Goal: Navigation & Orientation: Locate item on page

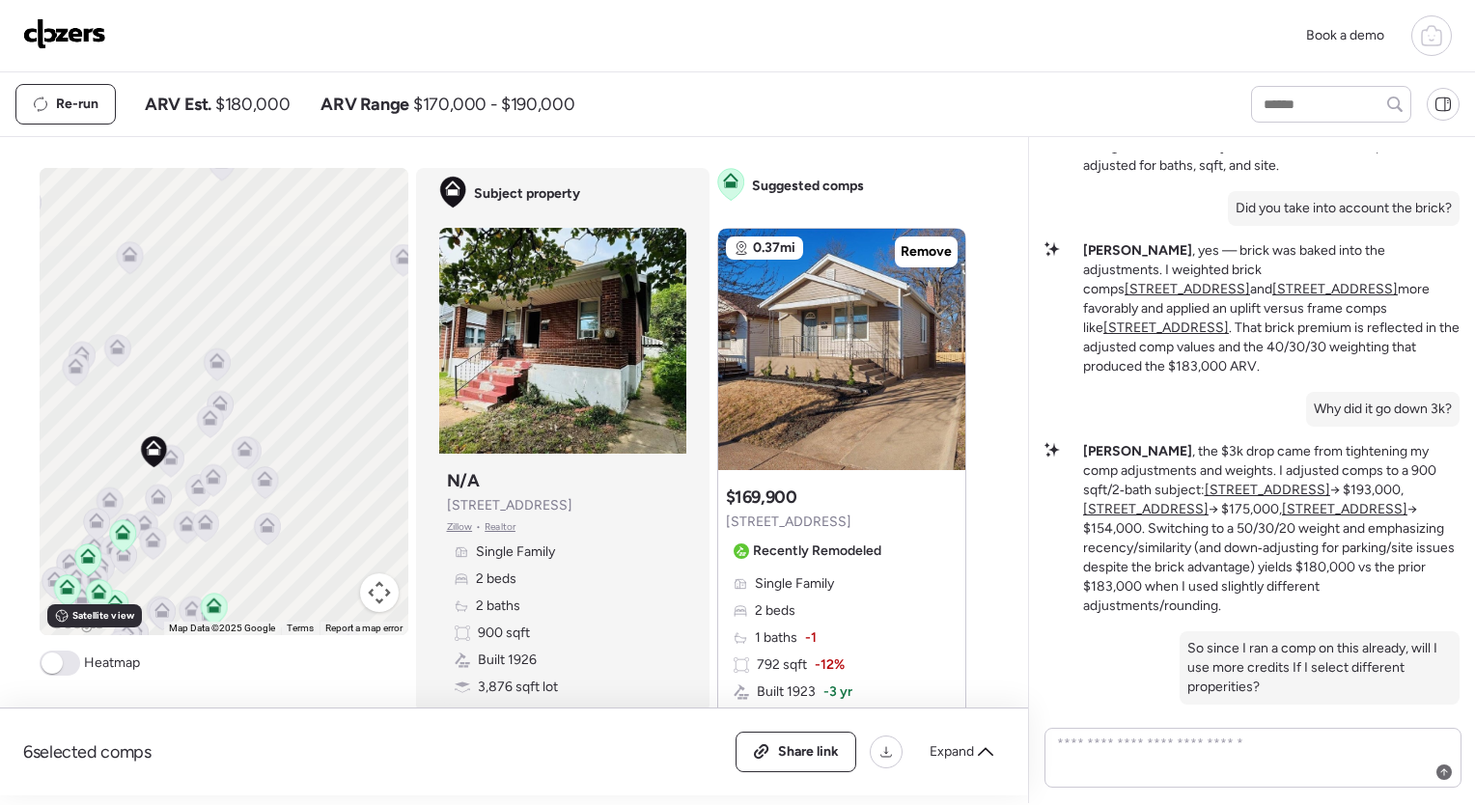
scroll to position [1475, 0]
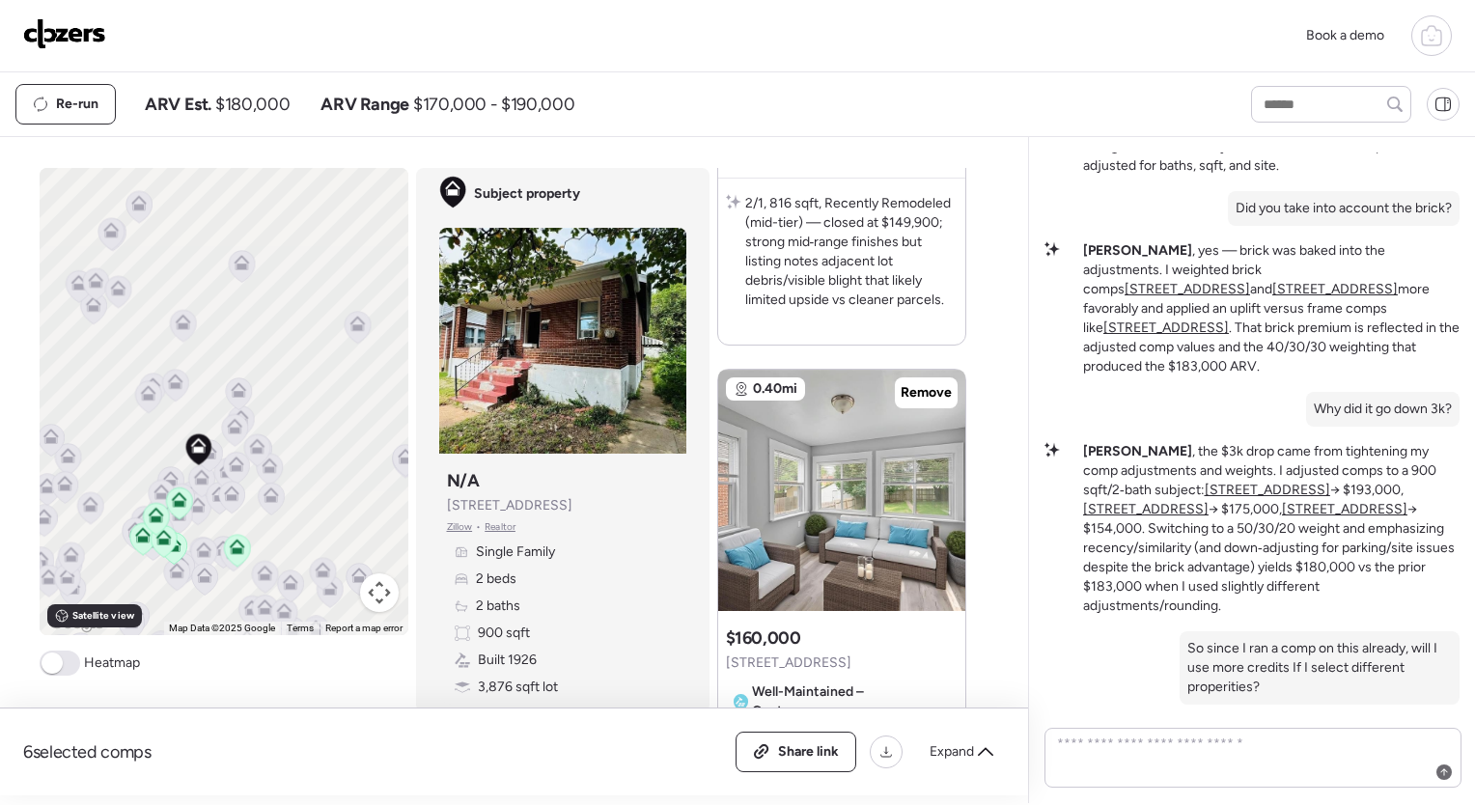
click at [53, 667] on span at bounding box center [52, 662] width 21 height 21
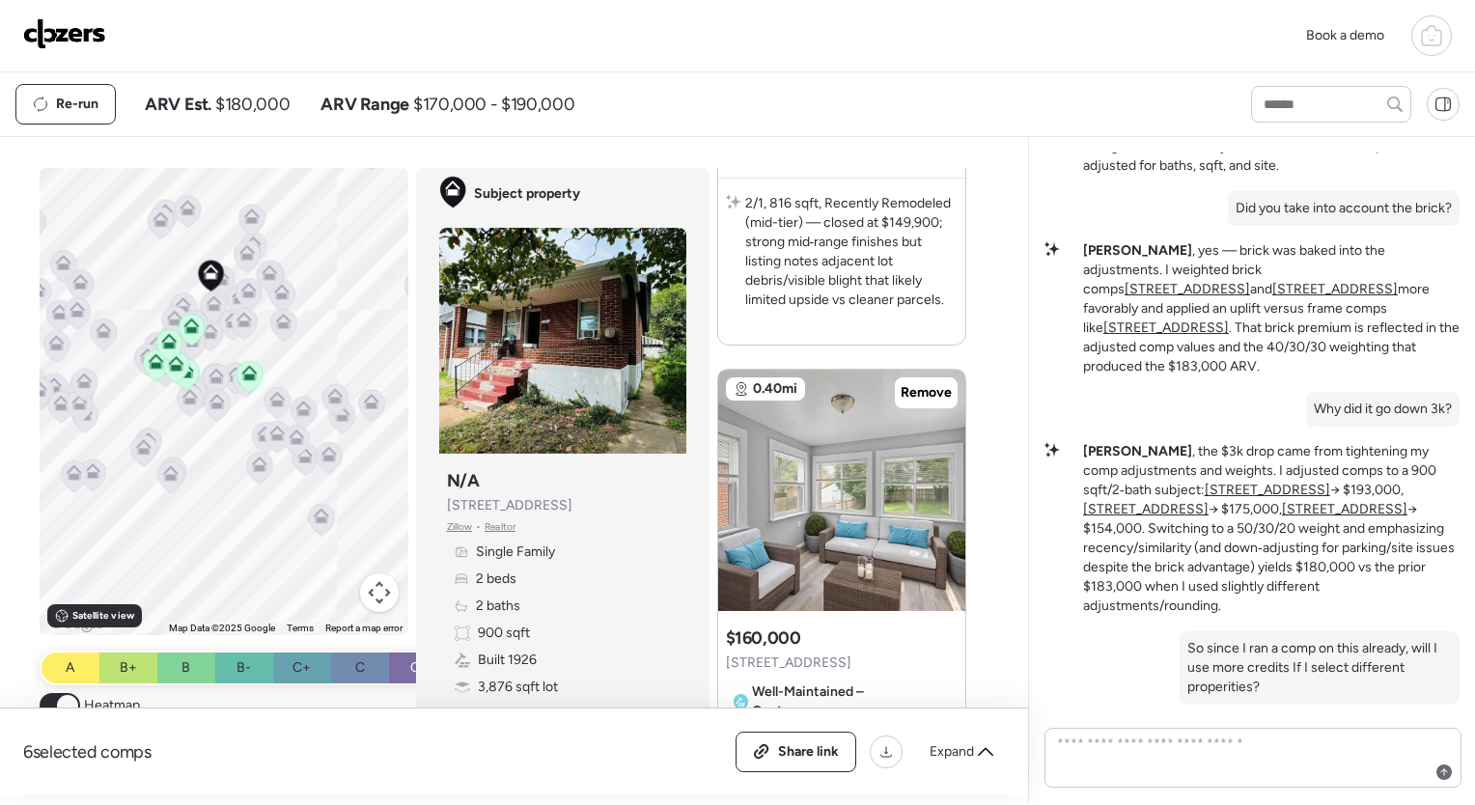
drag, startPoint x: 244, startPoint y: 452, endPoint x: 260, endPoint y: 272, distance: 180.2
click at [263, 274] on icon at bounding box center [269, 277] width 13 height 6
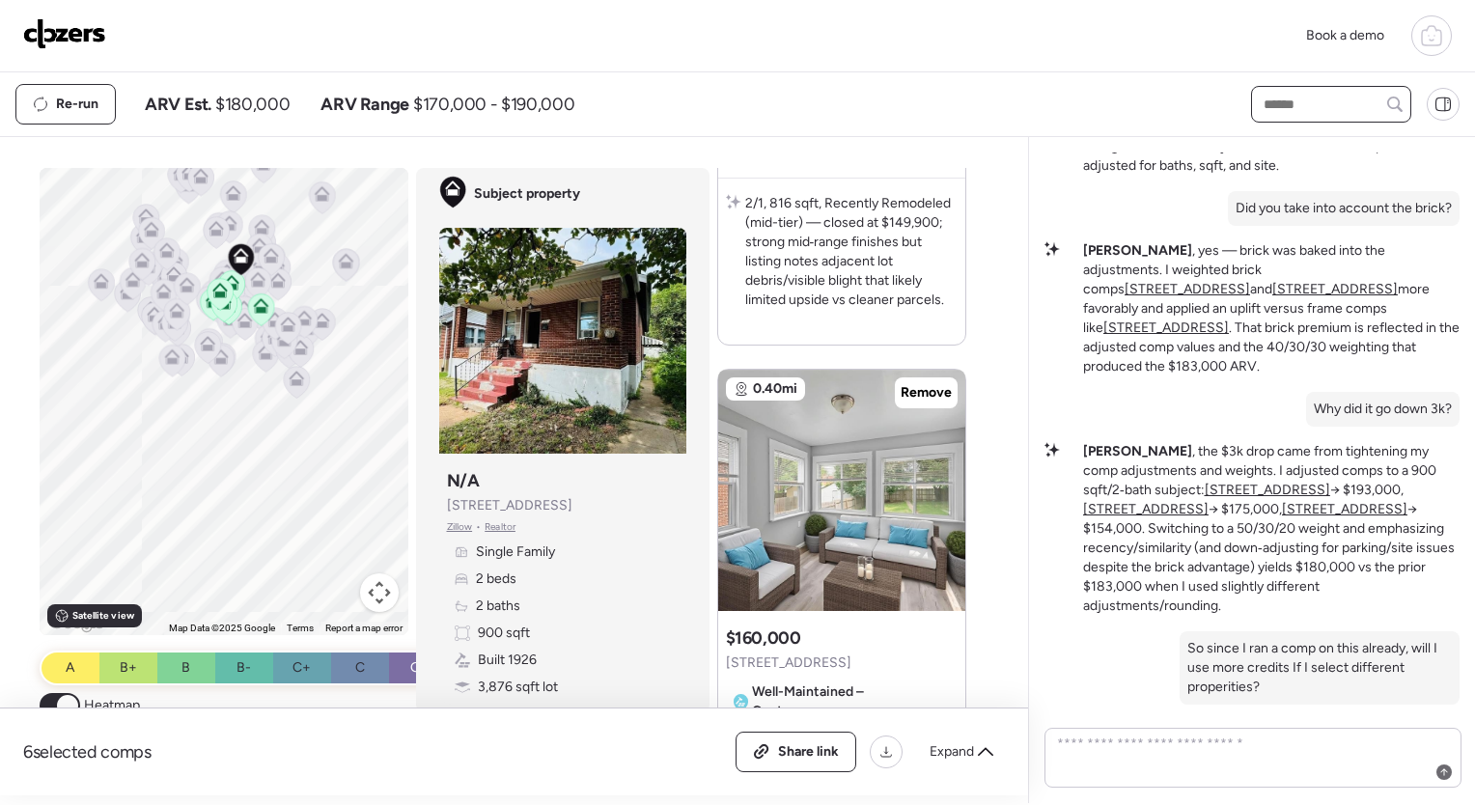
click at [1291, 102] on input "text" at bounding box center [1331, 104] width 143 height 27
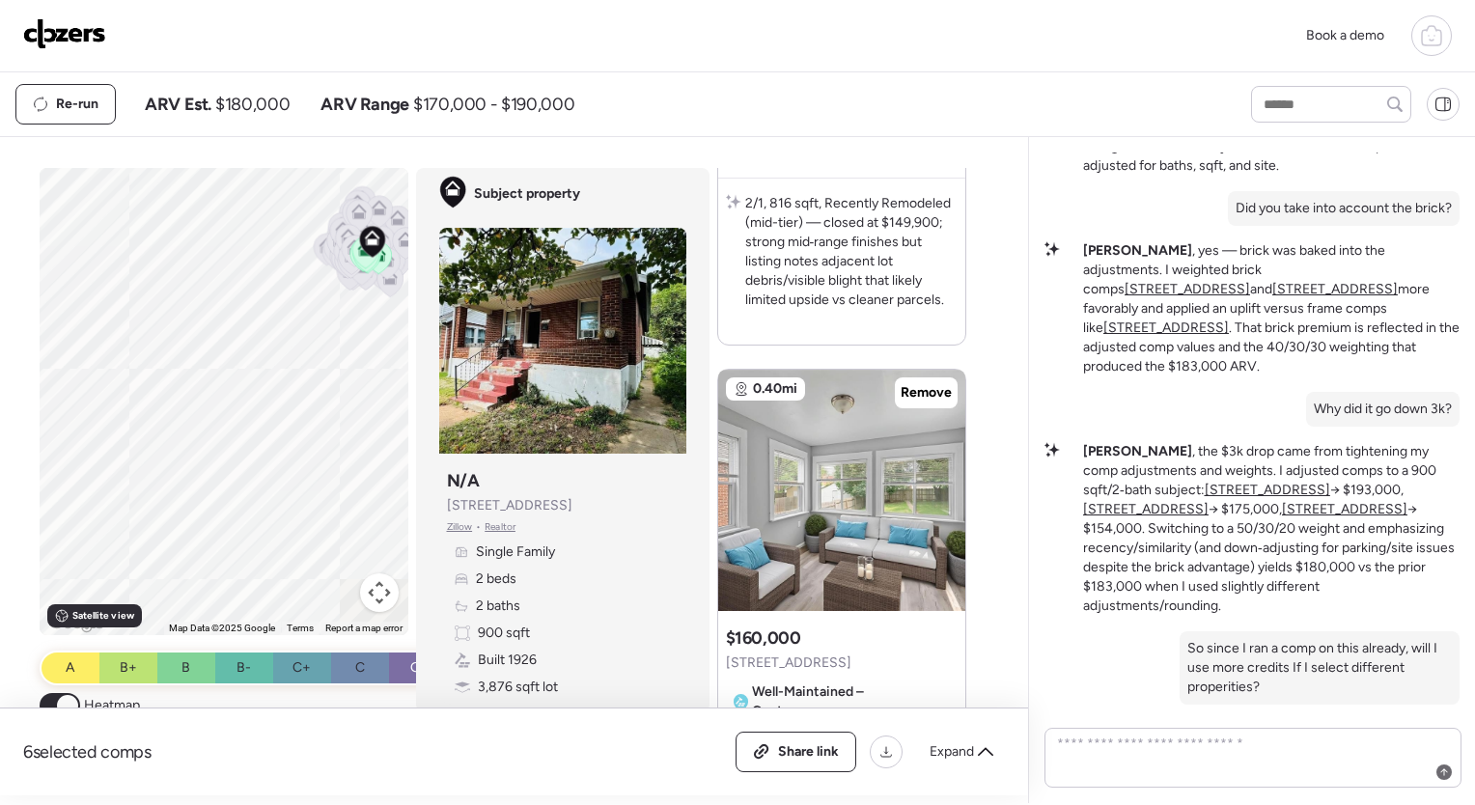
drag, startPoint x: 271, startPoint y: 557, endPoint x: 330, endPoint y: 369, distance: 197.2
click at [330, 369] on div "To activate drag with keyboard, press Alt + Enter. Once in keyboard drag state,…" at bounding box center [224, 401] width 369 height 467
drag, startPoint x: 317, startPoint y: 510, endPoint x: 317, endPoint y: 359, distance: 150.6
click at [317, 359] on div "To activate drag with keyboard, press Alt + Enter. Once in keyboard drag state,…" at bounding box center [224, 401] width 369 height 467
click at [224, 460] on div "To activate drag with keyboard, press Alt + Enter. Once in keyboard drag state,…" at bounding box center [224, 401] width 369 height 467
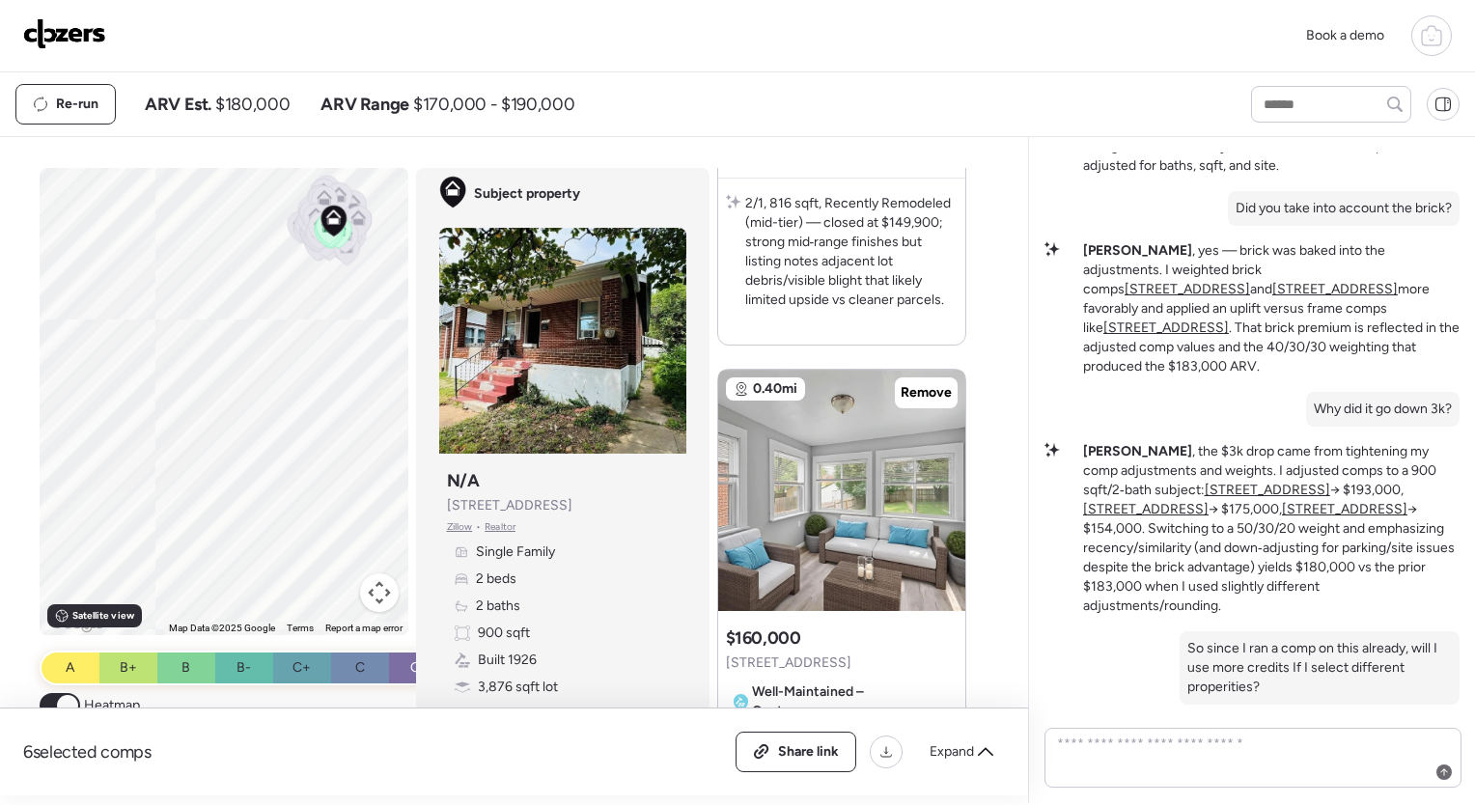
drag, startPoint x: 268, startPoint y: 391, endPoint x: 235, endPoint y: 507, distance: 120.6
click at [235, 507] on div "To activate drag with keyboard, press Alt + Enter. Once in keyboard drag state,…" at bounding box center [224, 401] width 369 height 467
drag, startPoint x: 323, startPoint y: 390, endPoint x: 159, endPoint y: 462, distance: 179.3
click at [159, 462] on div "To activate drag with keyboard, press Alt + Enter. Once in keyboard drag state,…" at bounding box center [224, 401] width 369 height 467
click at [375, 581] on button "Map camera controls" at bounding box center [379, 592] width 39 height 39
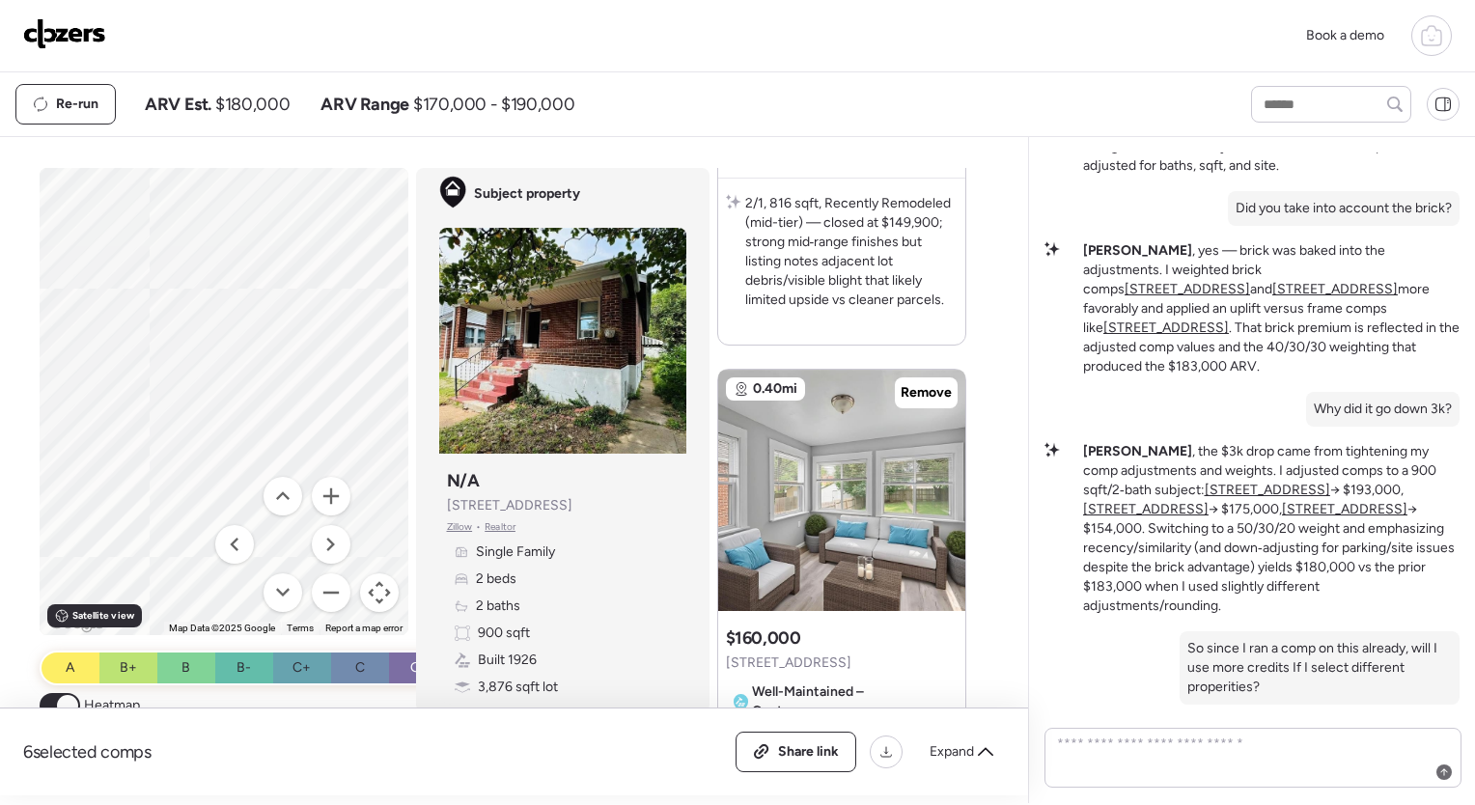
click at [338, 326] on div "To activate drag with keyboard, press Alt + Enter. Once in keyboard drag state,…" at bounding box center [224, 401] width 369 height 467
drag, startPoint x: 338, startPoint y: 326, endPoint x: 169, endPoint y: 180, distance: 223.7
click at [169, 180] on div "To activate drag with keyboard, press Alt + Enter. Once in keyboard drag state,…" at bounding box center [224, 401] width 369 height 467
drag, startPoint x: 268, startPoint y: 468, endPoint x: 456, endPoint y: 507, distance: 191.2
click at [456, 507] on div "To activate drag with keyboard, press Alt + Enter. Once in keyboard drag state,…" at bounding box center [511, 481] width 942 height 627
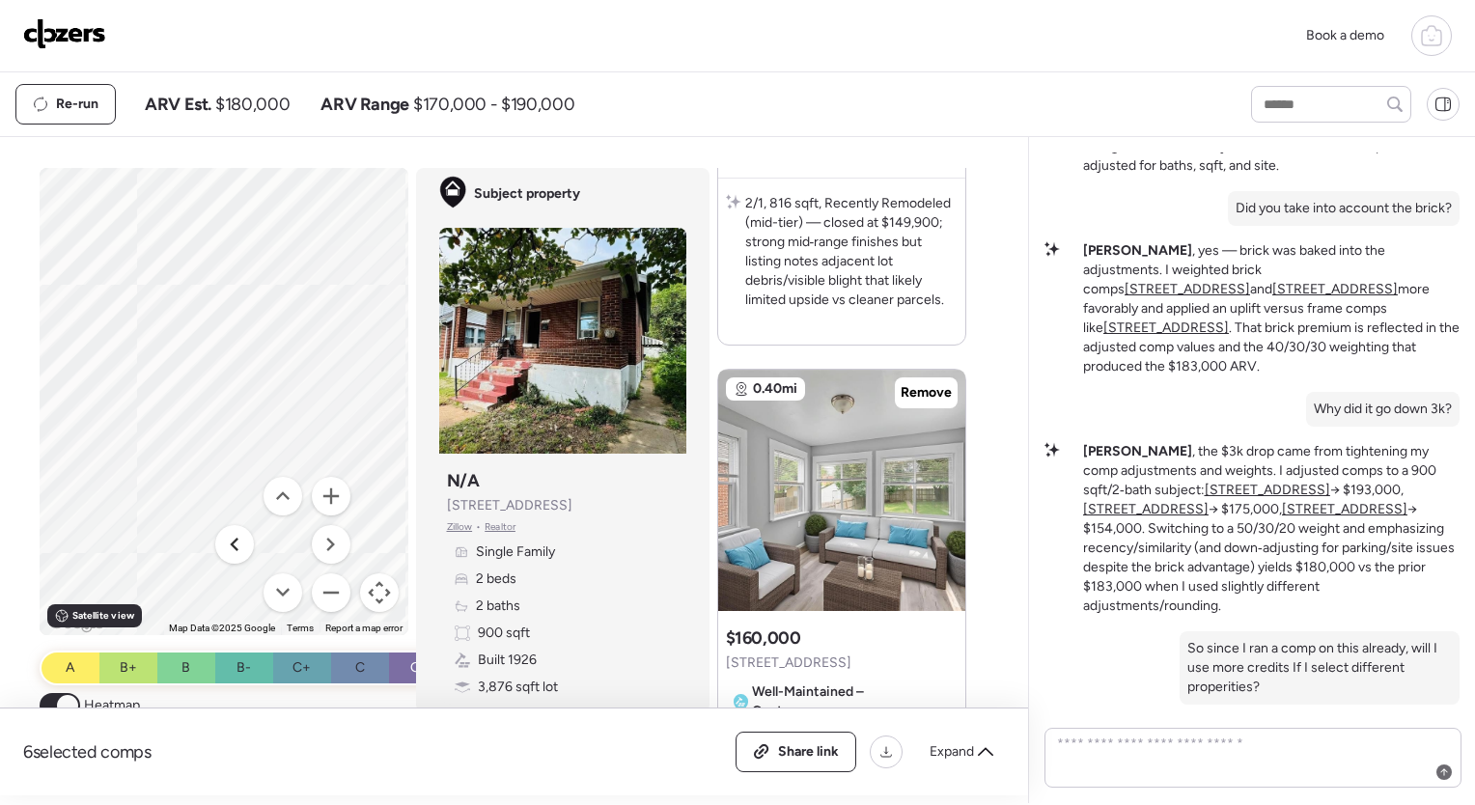
drag, startPoint x: 259, startPoint y: 376, endPoint x: 243, endPoint y: 542, distance: 166.7
click at [243, 542] on div "To activate drag with keyboard, press Alt + Enter. Once in keyboard drag state,…" at bounding box center [224, 401] width 369 height 467
drag, startPoint x: 155, startPoint y: 292, endPoint x: 227, endPoint y: 170, distance: 141.9
click at [227, 170] on div "To activate drag with keyboard, press Alt + Enter. Once in keyboard drag state,…" at bounding box center [224, 401] width 369 height 467
drag, startPoint x: 189, startPoint y: 287, endPoint x: 218, endPoint y: 571, distance: 286.2
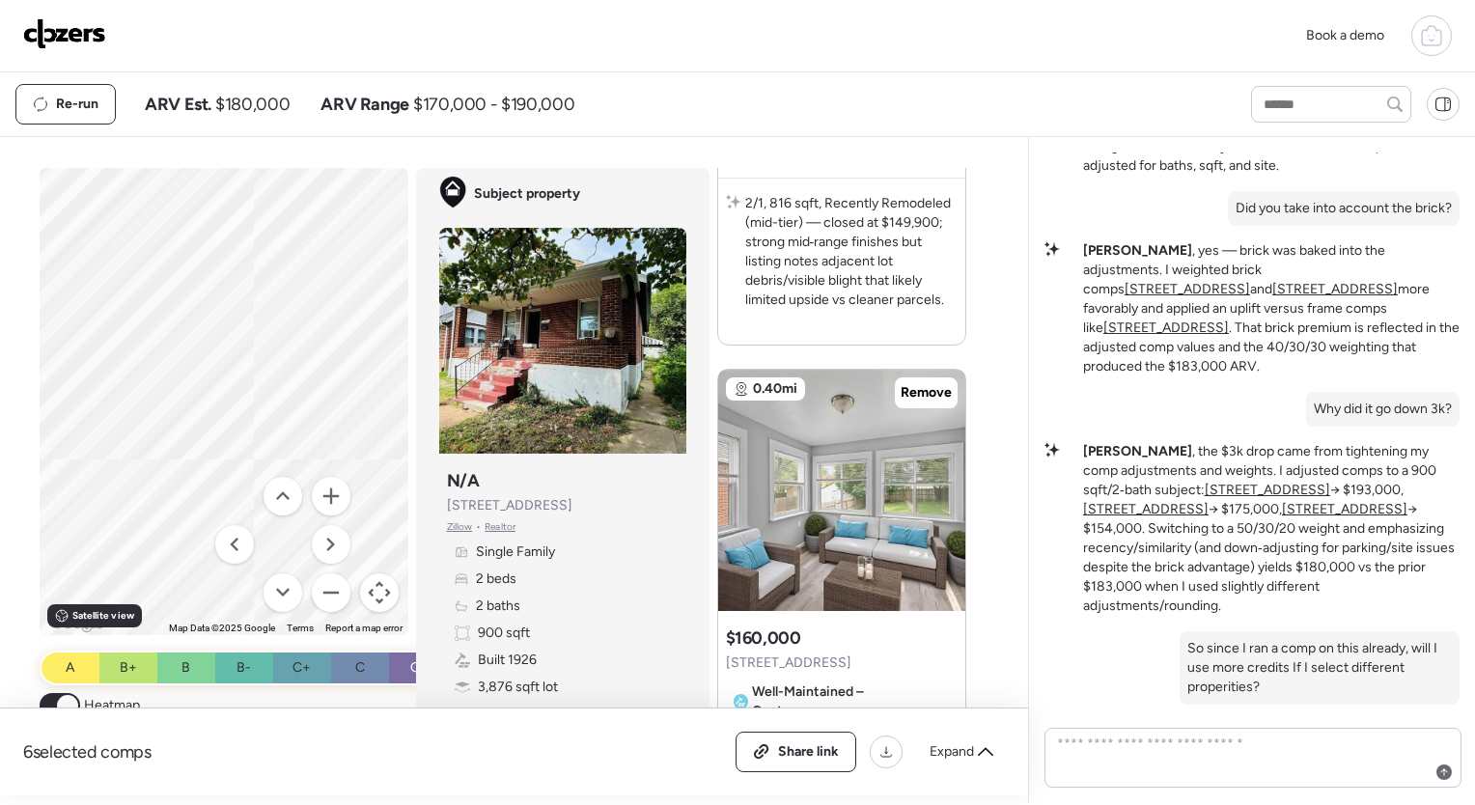
click at [218, 571] on div "To activate drag with keyboard, press Alt + Enter. Once in keyboard drag state,…" at bounding box center [224, 401] width 369 height 467
drag, startPoint x: 192, startPoint y: 243, endPoint x: 210, endPoint y: 414, distance: 171.8
click at [210, 414] on div "To activate drag with keyboard, press Alt + Enter. Once in keyboard drag state,…" at bounding box center [224, 401] width 369 height 467
drag, startPoint x: 310, startPoint y: 370, endPoint x: 124, endPoint y: 423, distance: 193.7
click at [124, 423] on div "To activate drag with keyboard, press Alt + Enter. Once in keyboard drag state,…" at bounding box center [224, 401] width 369 height 467
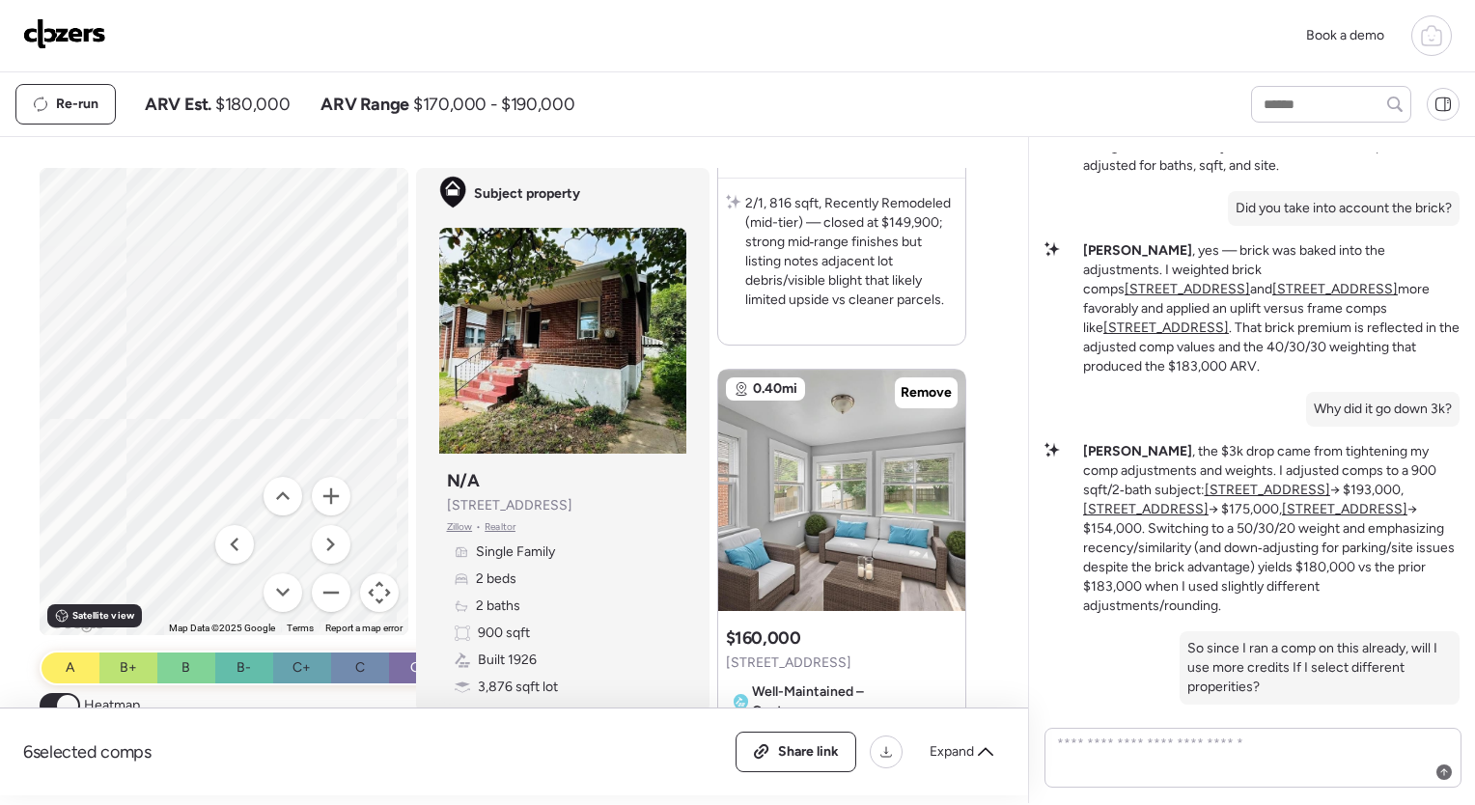
drag, startPoint x: 124, startPoint y: 423, endPoint x: 143, endPoint y: 299, distance: 125.0
click at [143, 299] on div "To activate drag with keyboard, press Alt + Enter. Once in keyboard drag state,…" at bounding box center [224, 401] width 369 height 467
drag, startPoint x: 259, startPoint y: 339, endPoint x: 233, endPoint y: 56, distance: 284.0
click at [233, 56] on div "Book a demo Kept comps All (6) ARV (6) As-is (0) Novation (0) 0.38mi Remove $11…" at bounding box center [737, 401] width 1475 height 803
drag, startPoint x: 215, startPoint y: 363, endPoint x: 255, endPoint y: 492, distance: 135.3
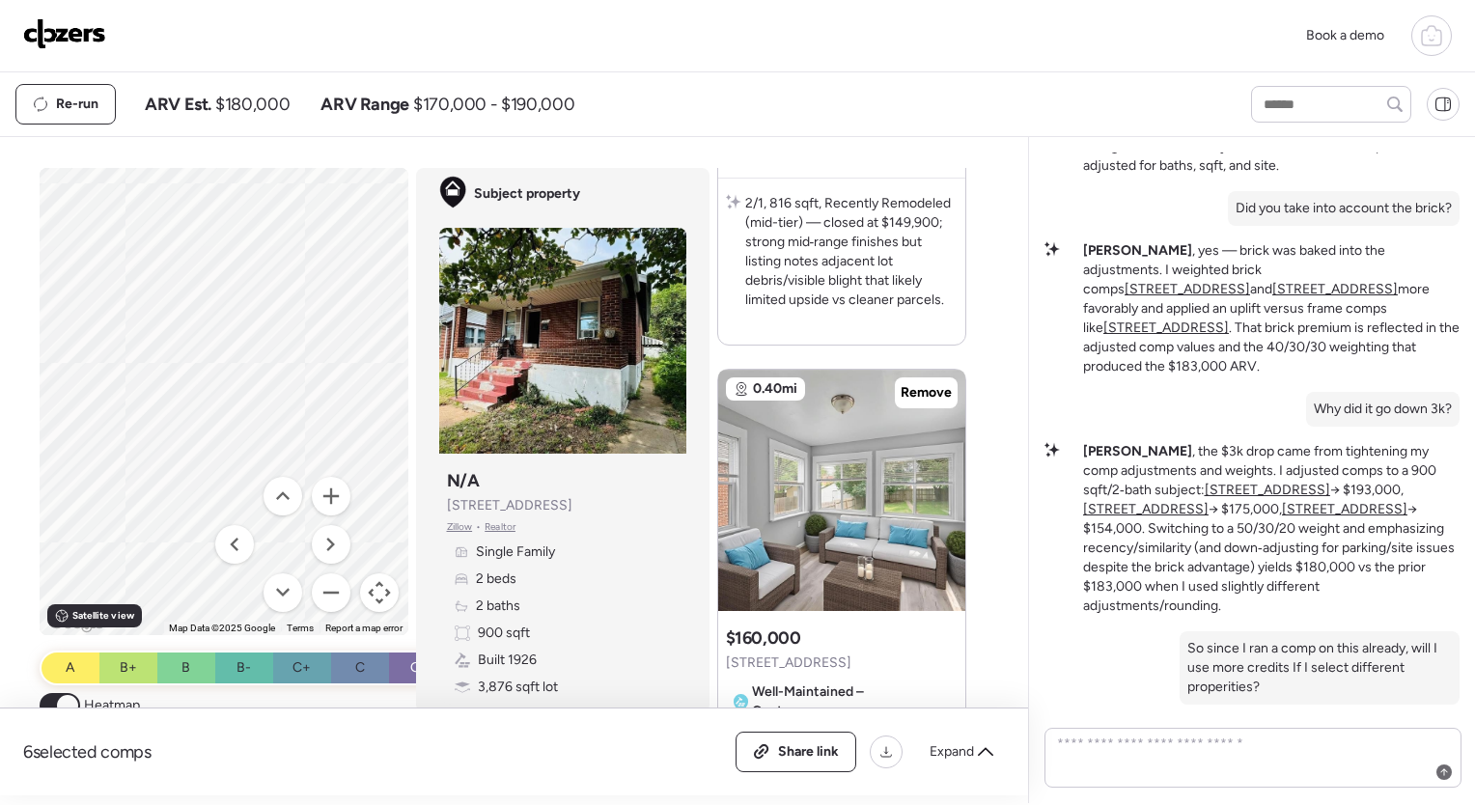
click at [255, 492] on div "To activate drag with keyboard, press Alt + Enter. Once in keyboard drag state,…" at bounding box center [224, 401] width 369 height 467
drag, startPoint x: 224, startPoint y: 251, endPoint x: 234, endPoint y: 346, distance: 96.0
click at [234, 346] on div "To activate drag with keyboard, press Alt + Enter. Once in keyboard drag state,…" at bounding box center [224, 401] width 369 height 467
drag, startPoint x: 301, startPoint y: 295, endPoint x: 282, endPoint y: 430, distance: 136.5
click at [282, 430] on div "To activate drag with keyboard, press Alt + Enter. Once in keyboard drag state,…" at bounding box center [224, 401] width 369 height 467
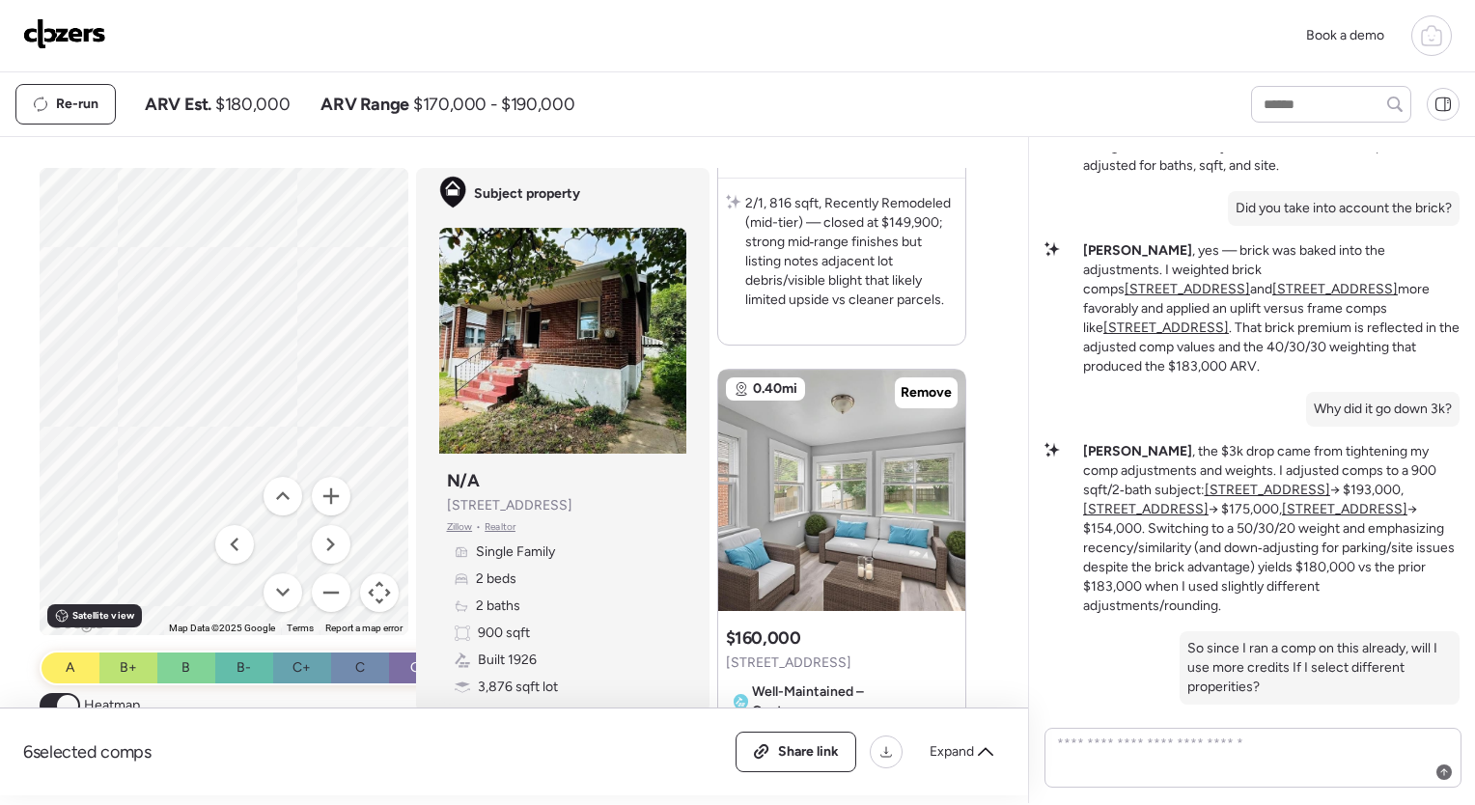
click at [363, 594] on button "Map camera controls" at bounding box center [379, 592] width 39 height 39
drag, startPoint x: 219, startPoint y: 353, endPoint x: 381, endPoint y: 493, distance: 214.2
click at [381, 493] on div "To activate drag with keyboard, press Alt + Enter. Once in keyboard drag state,…" at bounding box center [224, 401] width 369 height 467
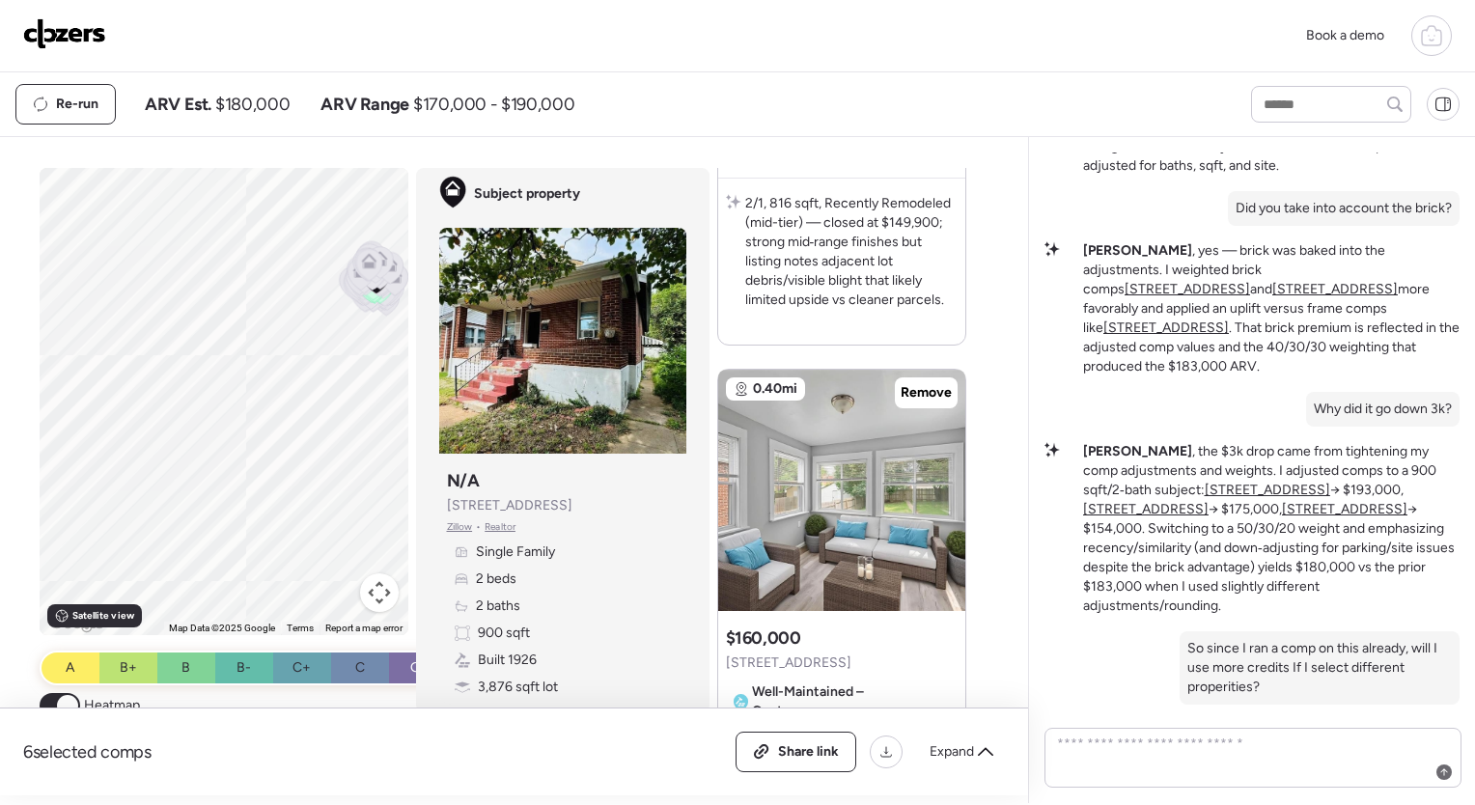
click at [216, 311] on div "To activate drag with keyboard, press Alt + Enter. Once in keyboard drag state,…" at bounding box center [224, 401] width 369 height 467
click at [66, 660] on span "A" at bounding box center [70, 667] width 9 height 19
drag, startPoint x: 272, startPoint y: 328, endPoint x: 272, endPoint y: 419, distance: 90.7
click at [272, 419] on div "To activate drag with keyboard, press Alt + Enter. Once in keyboard drag state,…" at bounding box center [224, 401] width 369 height 467
